Goal: Information Seeking & Learning: Learn about a topic

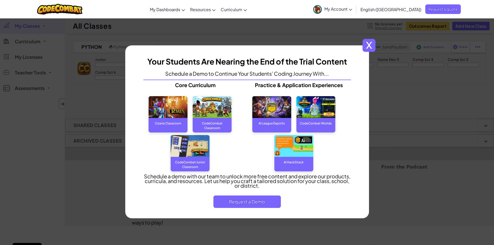
click at [365, 49] on span "x" at bounding box center [369, 45] width 13 height 13
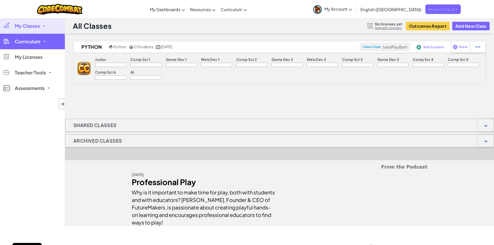
click at [39, 40] on span "Curriculum" at bounding box center [28, 41] width 26 height 5
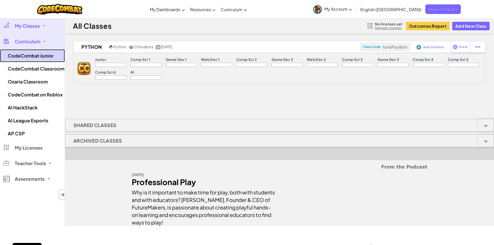
click at [38, 54] on link "CodeCombat Junior" at bounding box center [32, 55] width 65 height 13
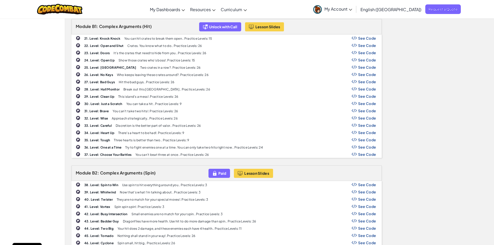
scroll to position [363, 0]
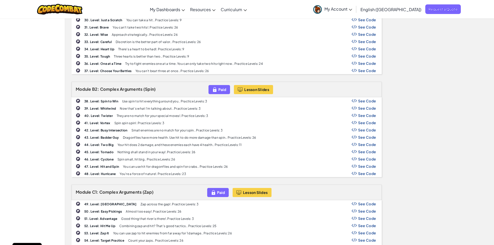
click at [368, 152] on span "See Code" at bounding box center [367, 152] width 18 height 4
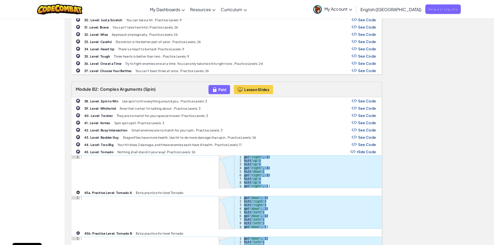
click at [362, 152] on span "Hide Code" at bounding box center [366, 152] width 19 height 4
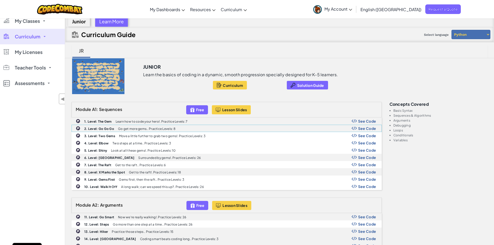
scroll to position [0, 0]
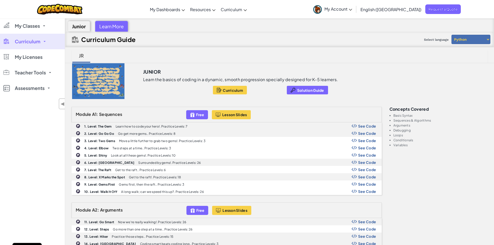
click at [36, 42] on span "Curriculum" at bounding box center [28, 41] width 26 height 5
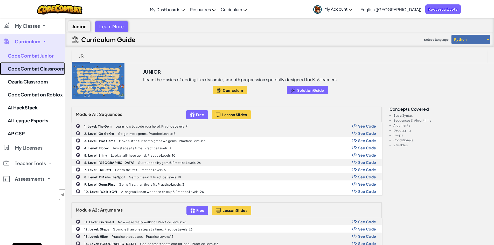
click at [51, 68] on link "CodeCombat Classroom" at bounding box center [32, 68] width 65 height 13
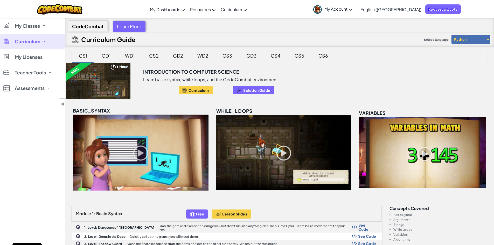
click at [44, 42] on span at bounding box center [45, 41] width 2 height 1
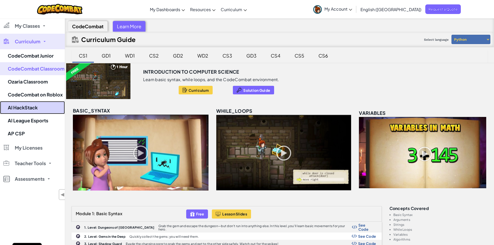
click at [24, 108] on link "AI HackStack" at bounding box center [32, 107] width 65 height 13
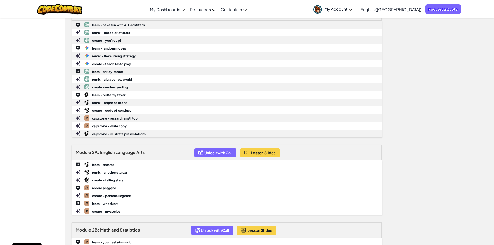
scroll to position [26, 0]
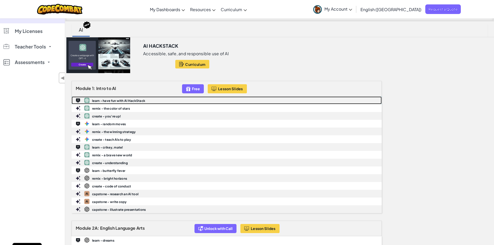
click at [132, 100] on b "learn - have fun with AI HackStack" at bounding box center [118, 101] width 53 height 4
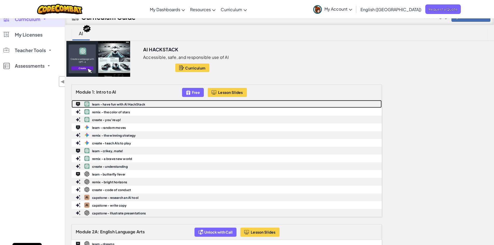
scroll to position [0, 0]
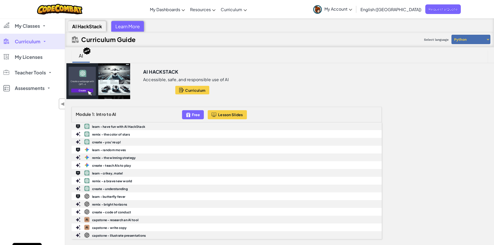
click at [474, 42] on select "Python JavaScript" at bounding box center [471, 39] width 39 height 9
click at [123, 26] on div "Learn More" at bounding box center [127, 26] width 33 height 11
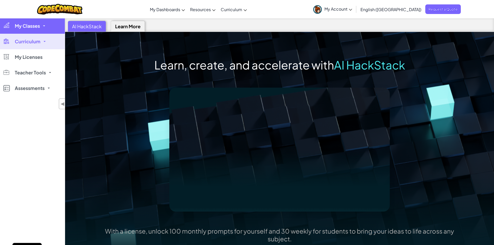
click at [31, 31] on link "My Classes" at bounding box center [32, 26] width 65 height 16
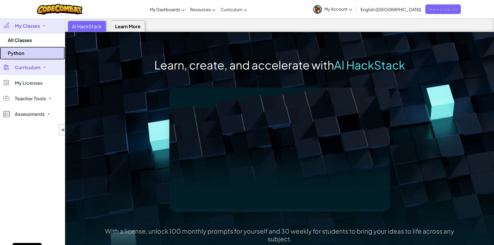
click at [22, 52] on link "Python" at bounding box center [32, 53] width 65 height 13
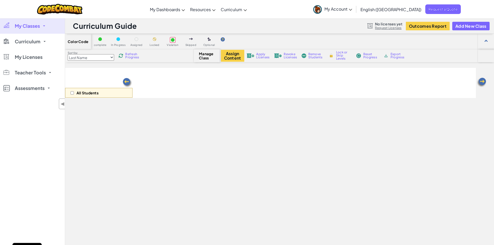
select select "663b25f11c568468efc8adde"
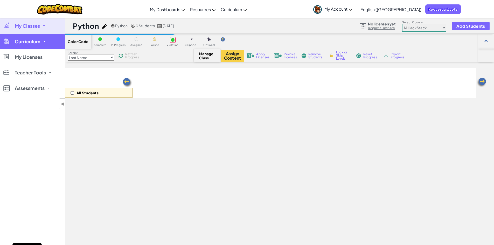
click at [40, 42] on link "Curriculum" at bounding box center [32, 42] width 65 height 16
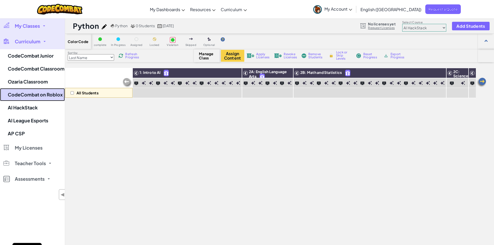
click at [30, 96] on link "CodeCombat on Roblox" at bounding box center [32, 94] width 65 height 13
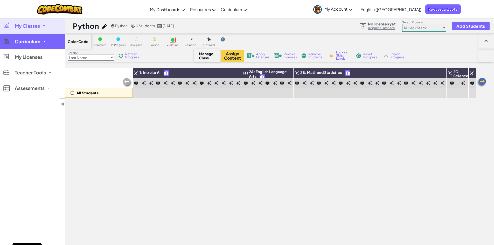
select select "663b25f11c568468efc8adde"
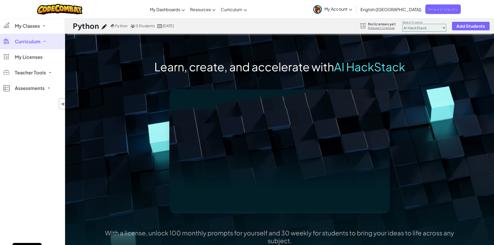
click at [43, 40] on link "Curriculum" at bounding box center [32, 42] width 65 height 16
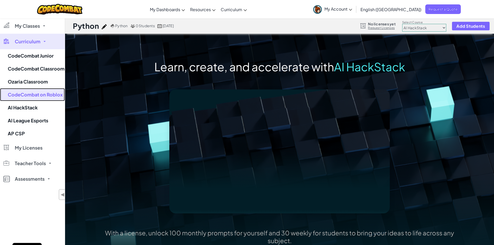
click at [37, 98] on link "CodeCombat on Roblox" at bounding box center [32, 94] width 65 height 13
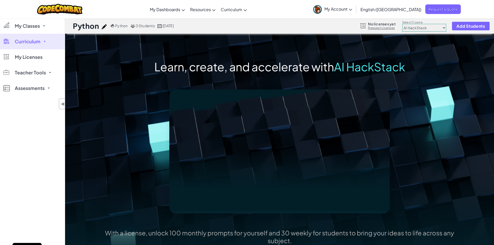
click at [352, 10] on span "My Account" at bounding box center [339, 8] width 28 height 5
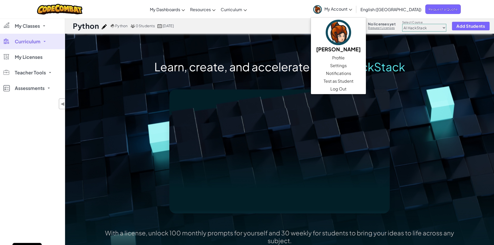
click at [301, 12] on div "Toggle navigation My Dashboards CodeCombat Teacher Dashboard Ozaria Teacher Das…" at bounding box center [247, 9] width 497 height 18
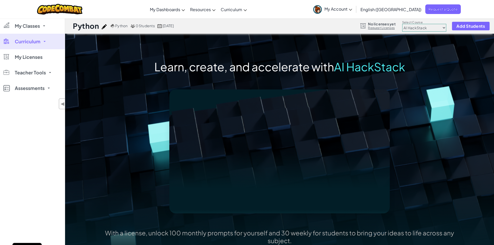
click at [47, 41] on link "Curriculum" at bounding box center [32, 42] width 65 height 16
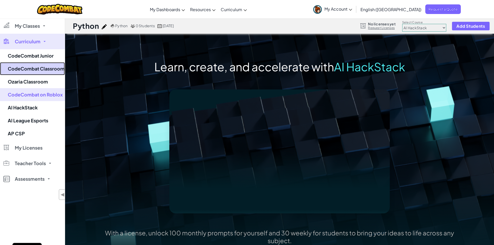
click at [34, 65] on link "CodeCombat Classroom" at bounding box center [32, 68] width 65 height 13
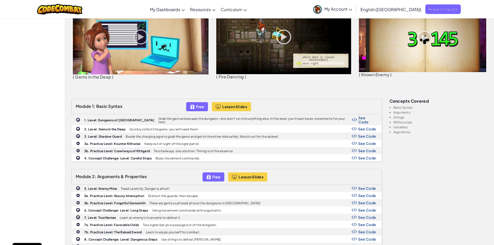
scroll to position [130, 0]
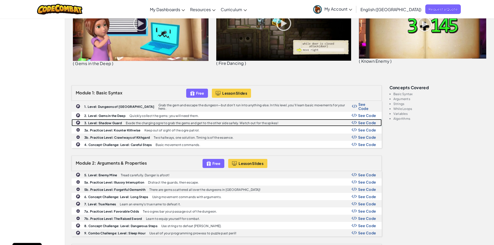
click at [365, 119] on div "3. Level: Shadow Guard Evade the charging ogre to grab the gems and get to the …" at bounding box center [227, 122] width 310 height 7
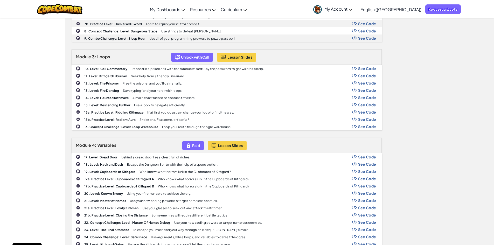
scroll to position [337, 0]
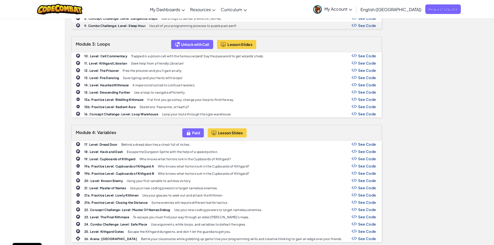
click at [366, 83] on span "See Code" at bounding box center [367, 85] width 18 height 4
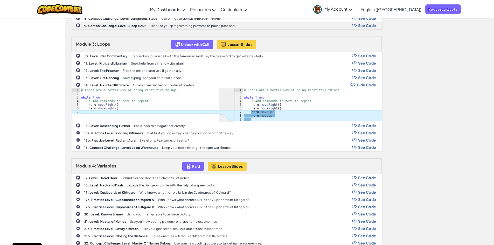
click at [366, 83] on span "Hide Code" at bounding box center [366, 85] width 19 height 4
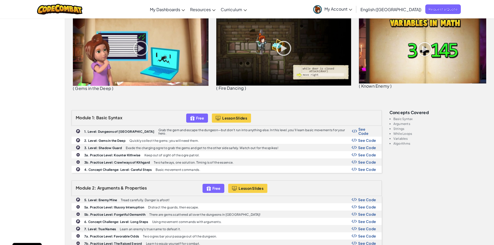
scroll to position [130, 0]
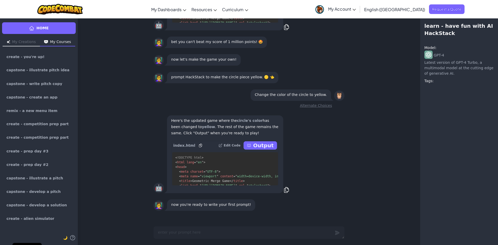
click at [409, 8] on span "English ([GEOGRAPHIC_DATA])" at bounding box center [394, 9] width 61 height 5
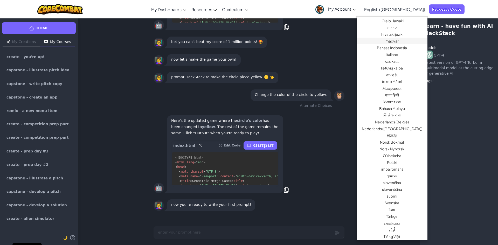
scroll to position [182, 0]
click at [389, 166] on link "limba română" at bounding box center [392, 168] width 71 height 7
type textarea "x"
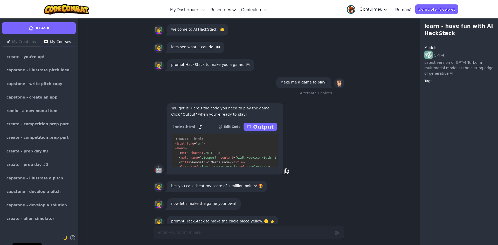
scroll to position [-152, 0]
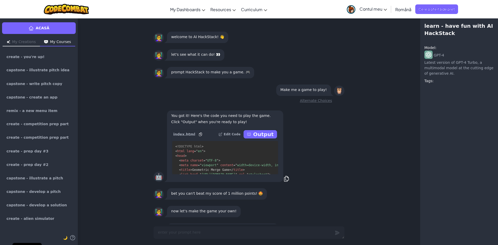
click at [22, 44] on button "My Creations" at bounding box center [21, 42] width 37 height 8
click at [45, 43] on img "button" at bounding box center [46, 41] width 4 height 3
click at [26, 57] on span "create - you're up!" at bounding box center [25, 57] width 38 height 4
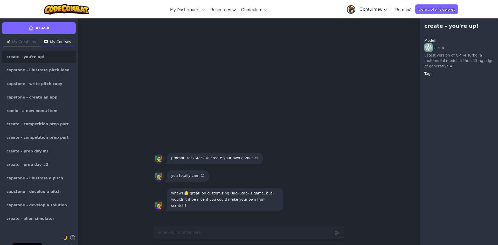
type textarea "x"
